Goal: Task Accomplishment & Management: Manage account settings

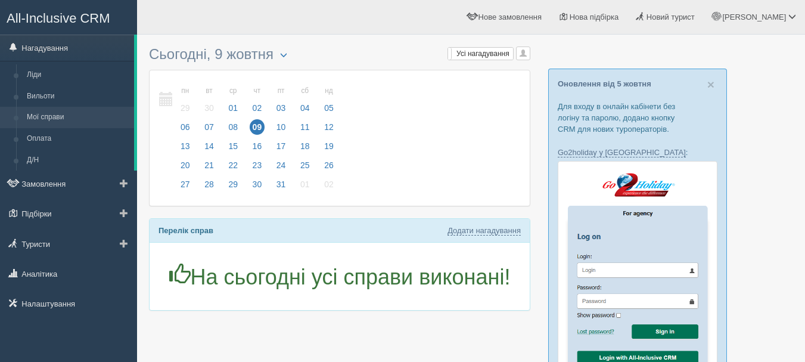
click at [94, 125] on link "Мої справи" at bounding box center [77, 117] width 113 height 21
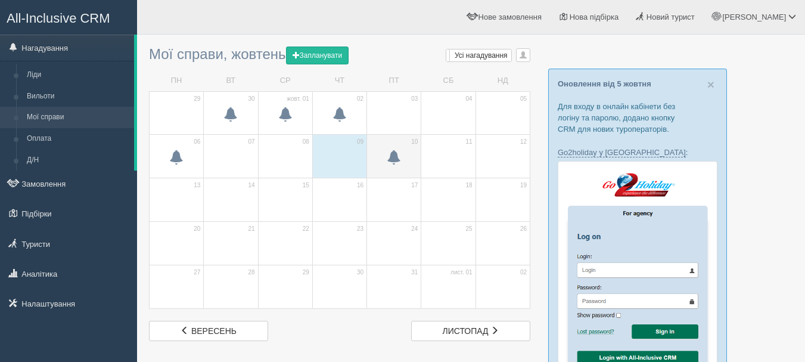
click at [384, 164] on span at bounding box center [394, 159] width 42 height 20
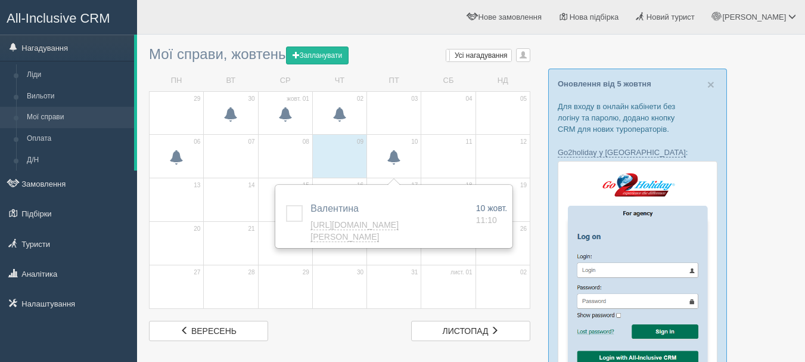
click at [105, 15] on span "All-Inclusive CRM" at bounding box center [59, 18] width 104 height 15
